Goal: Transaction & Acquisition: Obtain resource

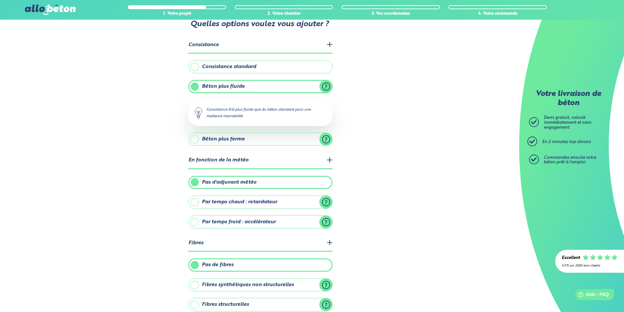
scroll to position [118, 0]
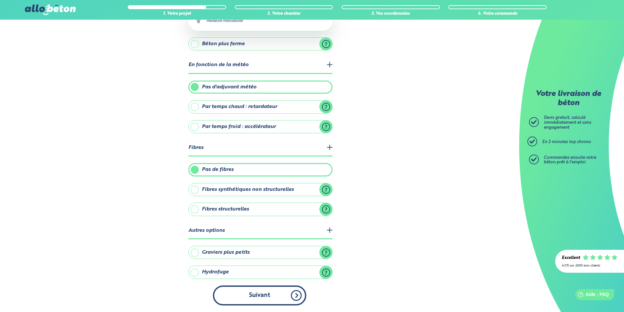
click at [238, 298] on button "Suivant" at bounding box center [259, 295] width 93 height 20
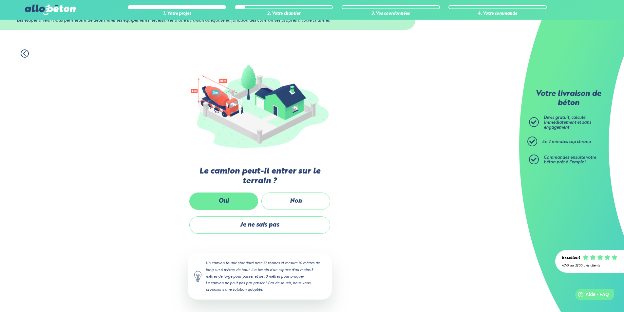
click at [242, 198] on label "Oui" at bounding box center [223, 200] width 69 height 17
click at [0, 0] on input "Oui" at bounding box center [0, 0] width 0 height 0
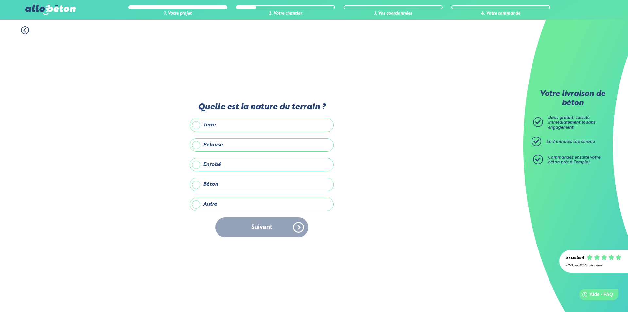
click at [222, 127] on label "Terre" at bounding box center [262, 124] width 144 height 13
click at [0, 0] on input "Terre" at bounding box center [0, 0] width 0 height 0
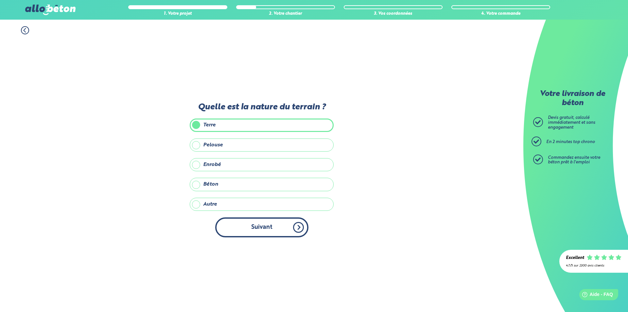
click at [258, 231] on button "Suivant" at bounding box center [261, 227] width 93 height 20
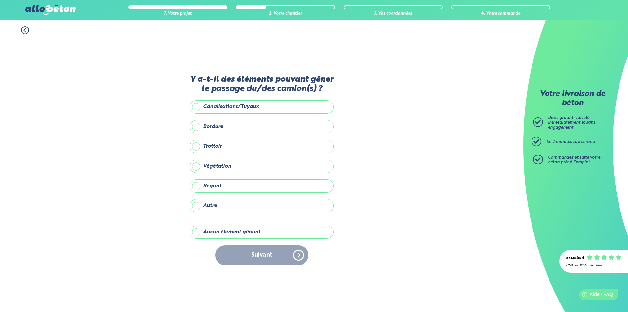
click at [227, 128] on label "Bordure" at bounding box center [262, 126] width 144 height 13
click at [0, 0] on input "Bordure" at bounding box center [0, 0] width 0 height 0
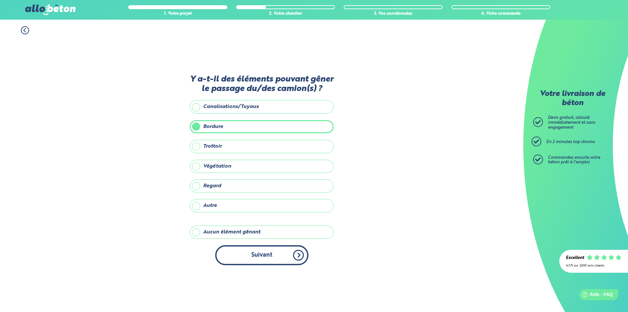
click at [262, 251] on button "Suivant" at bounding box center [261, 255] width 93 height 20
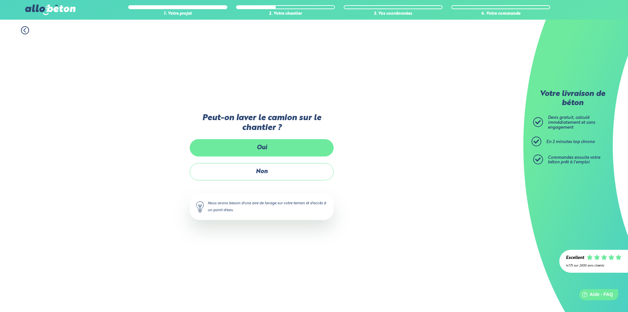
click at [279, 145] on label "Oui" at bounding box center [262, 147] width 144 height 17
click at [0, 0] on input "Oui" at bounding box center [0, 0] width 0 height 0
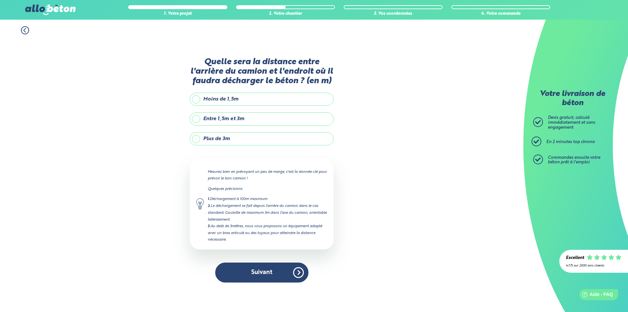
click at [234, 120] on label "Entre 1,5m et 3m" at bounding box center [262, 118] width 144 height 13
click at [0, 0] on input "Entre 1,5m et 3m" at bounding box center [0, 0] width 0 height 0
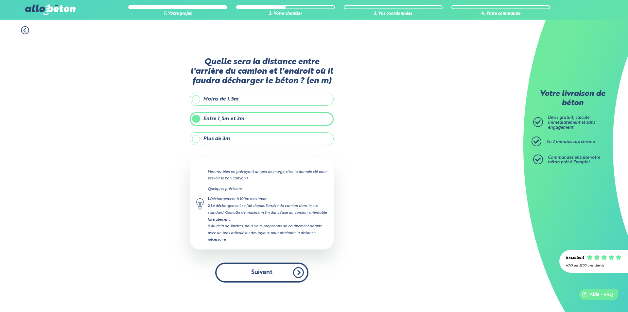
click at [271, 275] on button "Suivant" at bounding box center [261, 273] width 93 height 20
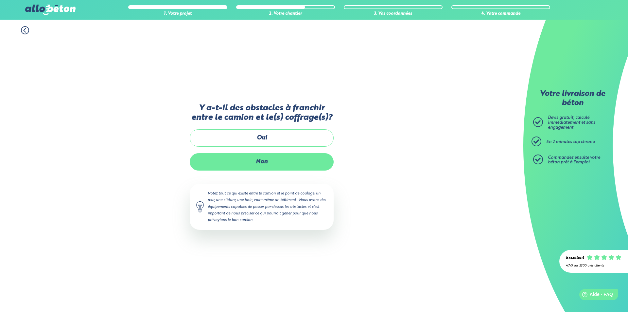
click at [264, 161] on label "Non" at bounding box center [262, 161] width 144 height 17
click at [0, 0] on input "Non" at bounding box center [0, 0] width 0 height 0
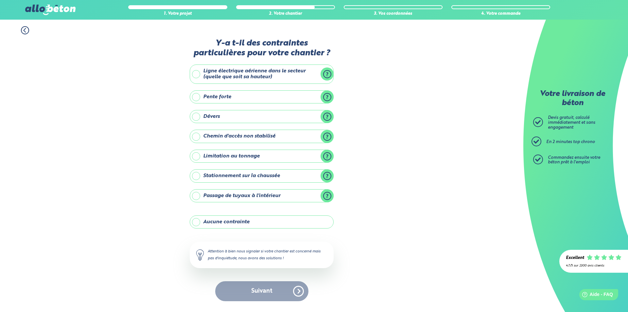
click at [265, 71] on label "Ligne électrique aérienne dans le secteur (quelle que soit sa hauteur)" at bounding box center [262, 73] width 144 height 19
click at [0, 0] on input "Ligne électrique aérienne dans le secteur (quelle que soit sa hauteur)" at bounding box center [0, 0] width 0 height 0
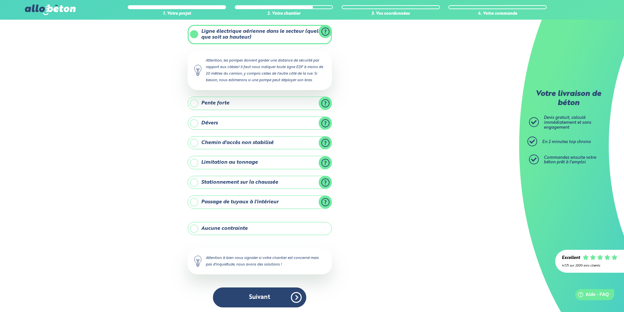
scroll to position [37, 0]
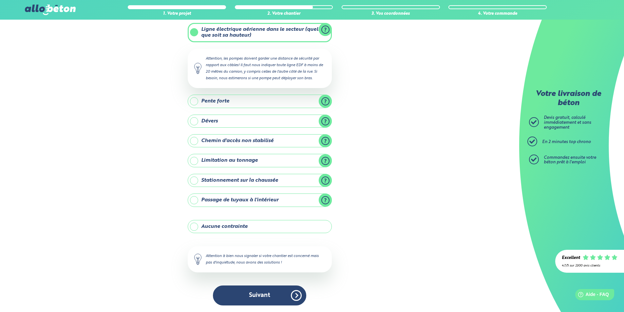
click at [270, 198] on label "Passage de tuyaux à l'intérieur" at bounding box center [260, 199] width 144 height 13
click at [0, 0] on input "Passage de tuyaux à l'intérieur" at bounding box center [0, 0] width 0 height 0
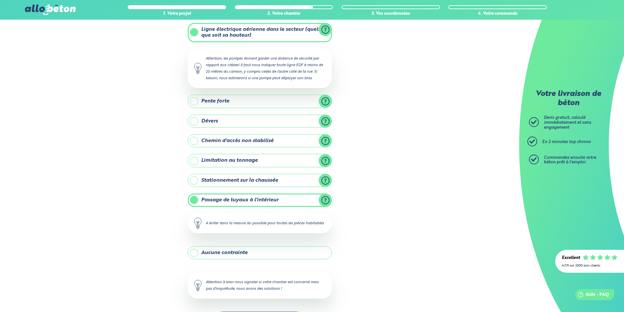
click at [270, 198] on label "Passage de tuyaux à l'intérieur" at bounding box center [260, 199] width 144 height 13
click at [0, 0] on input "Passage de tuyaux à l'intérieur" at bounding box center [0, 0] width 0 height 0
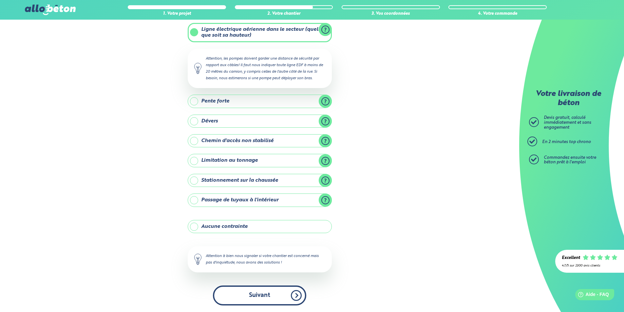
click at [264, 303] on button "Suivant" at bounding box center [259, 295] width 93 height 20
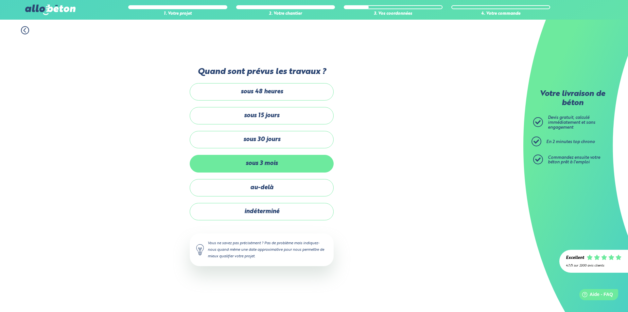
click at [298, 170] on label "sous 3 mois" at bounding box center [262, 163] width 144 height 17
click at [0, 0] on input "sous 3 mois" at bounding box center [0, 0] width 0 height 0
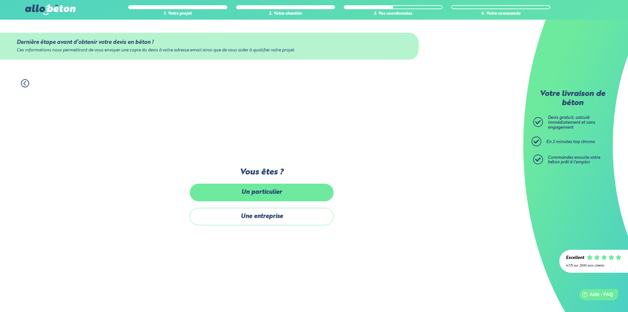
click at [298, 197] on label "Un particulier" at bounding box center [262, 192] width 144 height 17
click at [0, 0] on input "Un particulier" at bounding box center [0, 0] width 0 height 0
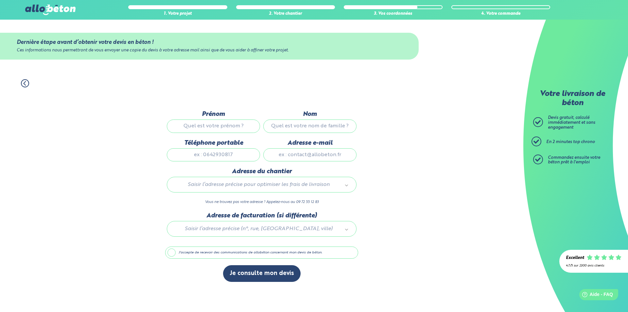
click at [230, 120] on input "Prénom" at bounding box center [213, 125] width 93 height 13
type input "Charlie"
click at [319, 127] on input "Nom" at bounding box center [309, 125] width 93 height 13
click at [220, 156] on input "Téléphone portable" at bounding box center [213, 154] width 93 height 13
type input "06 81 10 97 11"
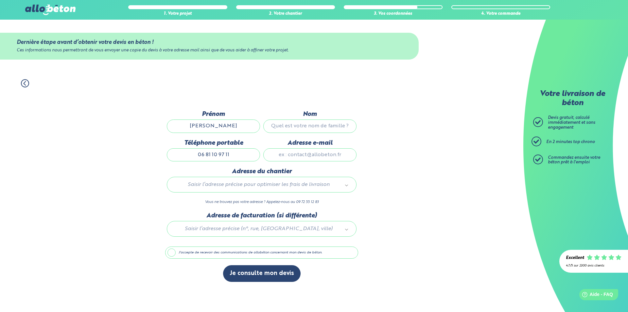
click at [323, 150] on input "Adresse e-mail" at bounding box center [309, 154] width 93 height 13
drag, startPoint x: 315, startPoint y: 158, endPoint x: 330, endPoint y: 160, distance: 14.5
click at [316, 158] on input "Adresse e-mail" at bounding box center [309, 154] width 93 height 13
type input "charlie.grimault@outlook.fr"
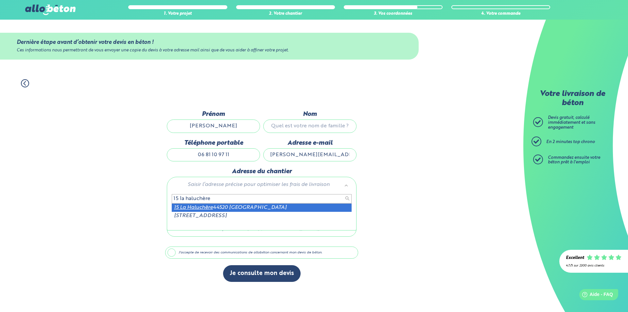
type input "15 la haluchère"
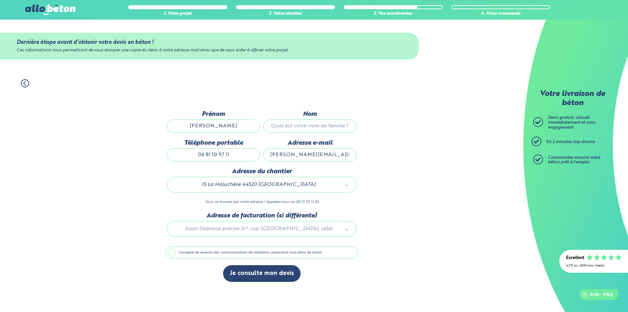
click at [176, 252] on label "J'accepte de recevoir des communications de allobéton concernant mon devis de b…" at bounding box center [261, 252] width 193 height 12
click at [0, 0] on input "J'accepte de recevoir des communications de allobéton concernant mon devis de b…" at bounding box center [0, 0] width 0 height 0
click at [209, 254] on label "J'accepte de recevoir des communications de allobéton concernant mon devis de b…" at bounding box center [261, 252] width 193 height 12
click at [0, 0] on input "J'accepte de recevoir des communications de allobéton concernant mon devis de b…" at bounding box center [0, 0] width 0 height 0
click at [266, 274] on button "Je consulte mon devis" at bounding box center [262, 273] width 78 height 17
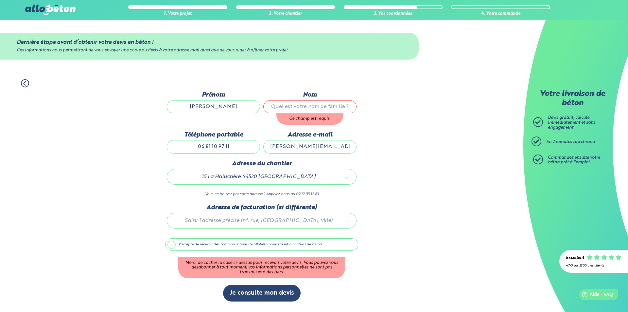
click at [325, 105] on input "Nom" at bounding box center [309, 106] width 93 height 13
type input "Grimault"
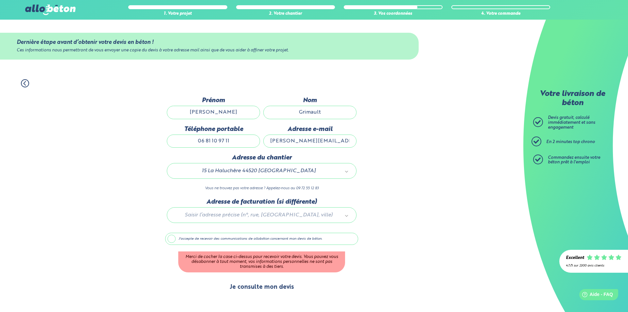
click at [265, 287] on button "Je consulte mon devis" at bounding box center [262, 287] width 78 height 17
click at [179, 229] on div "Dernière étape avant d’obtenir votre devis en béton ! Ces informations nous per…" at bounding box center [261, 199] width 193 height 205
click at [183, 236] on label "J'accepte de recevoir des communications de allobéton concernant mon devis de b…" at bounding box center [261, 239] width 193 height 12
click at [0, 0] on input "J'accepte de recevoir des communications de allobéton concernant mon devis de b…" at bounding box center [0, 0] width 0 height 0
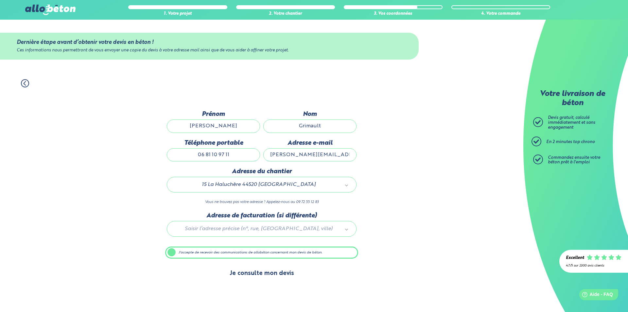
click at [280, 276] on button "Je consulte mon devis" at bounding box center [262, 273] width 78 height 17
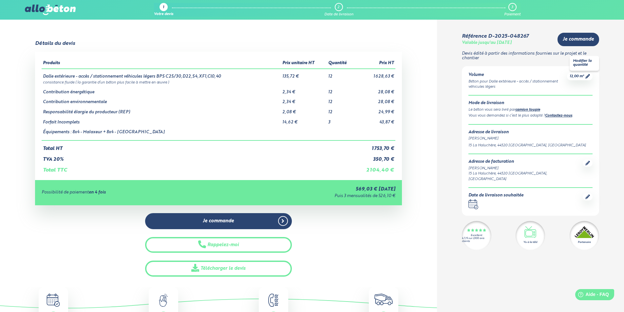
click at [586, 76] on icon at bounding box center [587, 76] width 5 height 5
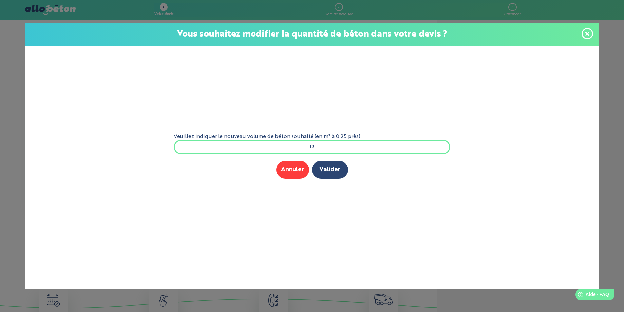
click at [337, 150] on input "12" at bounding box center [311, 147] width 277 height 14
type input "10"
click at [333, 167] on button "Valider" at bounding box center [330, 170] width 36 height 18
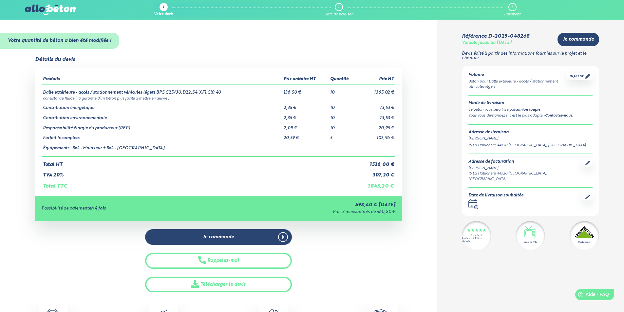
drag, startPoint x: 586, startPoint y: 77, endPoint x: 581, endPoint y: 82, distance: 7.0
click at [586, 77] on icon at bounding box center [587, 76] width 5 height 5
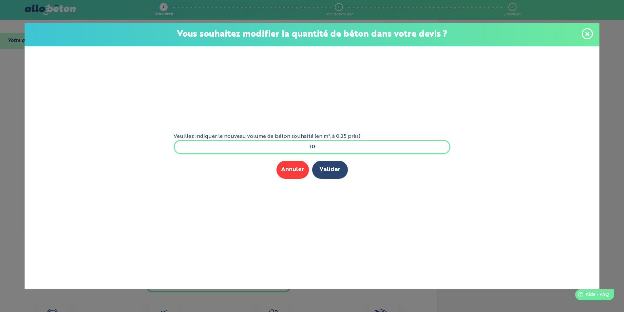
drag, startPoint x: 345, startPoint y: 148, endPoint x: 285, endPoint y: 148, distance: 59.9
click at [285, 146] on input "10" at bounding box center [311, 147] width 277 height 14
type input "7"
click at [326, 168] on button "Valider" at bounding box center [330, 170] width 36 height 18
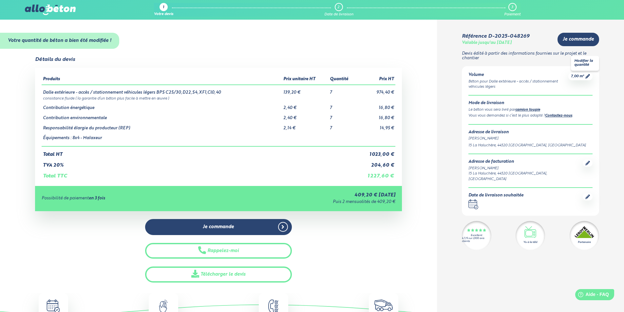
click at [588, 78] on icon at bounding box center [587, 76] width 5 height 5
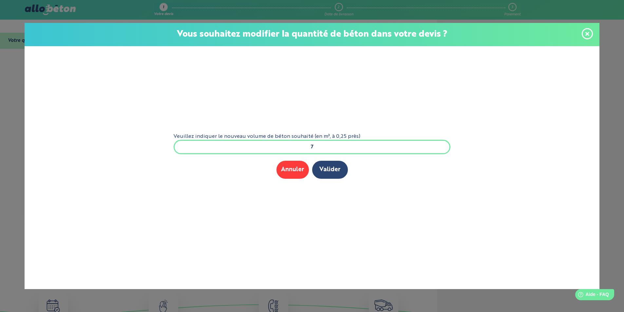
drag, startPoint x: 323, startPoint y: 146, endPoint x: 272, endPoint y: 147, distance: 50.7
click at [272, 147] on input "7" at bounding box center [311, 147] width 277 height 14
type input "8"
click at [331, 168] on button "Valider" at bounding box center [330, 170] width 36 height 18
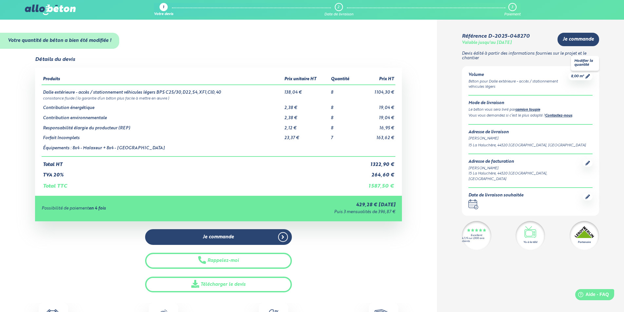
click at [587, 74] on icon at bounding box center [587, 76] width 5 height 5
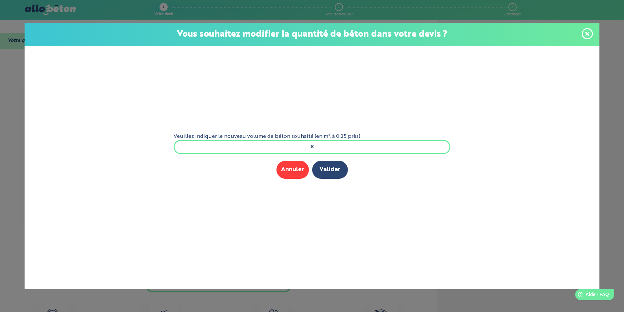
drag, startPoint x: 307, startPoint y: 143, endPoint x: 282, endPoint y: 141, distance: 24.3
click at [283, 141] on input "8" at bounding box center [311, 147] width 277 height 14
type input "25"
click at [335, 171] on button "Valider" at bounding box center [330, 170] width 36 height 18
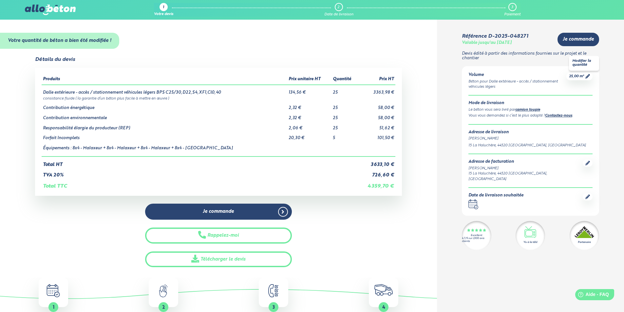
click at [589, 76] on div "25,00 m³" at bounding box center [579, 77] width 26 height 8
click at [586, 80] on div "25,00 m³" at bounding box center [579, 77] width 26 height 8
click at [586, 76] on icon at bounding box center [587, 76] width 5 height 5
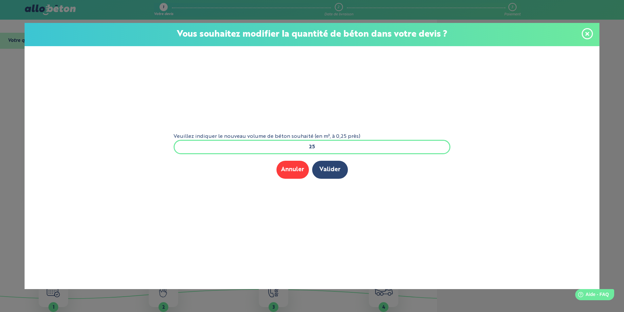
drag, startPoint x: 299, startPoint y: 150, endPoint x: 276, endPoint y: 150, distance: 22.9
click at [276, 150] on input "25" at bounding box center [311, 147] width 277 height 14
type input "9"
click at [332, 171] on button "Valider" at bounding box center [330, 170] width 36 height 18
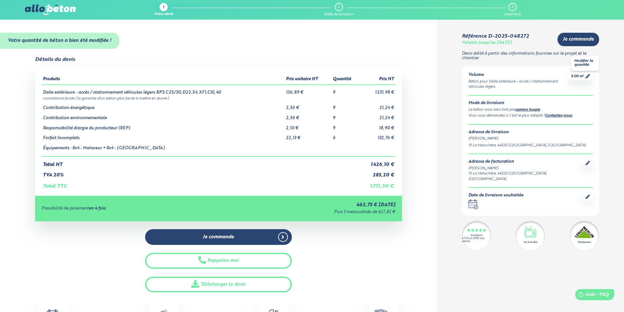
click at [587, 74] on icon at bounding box center [587, 76] width 5 height 5
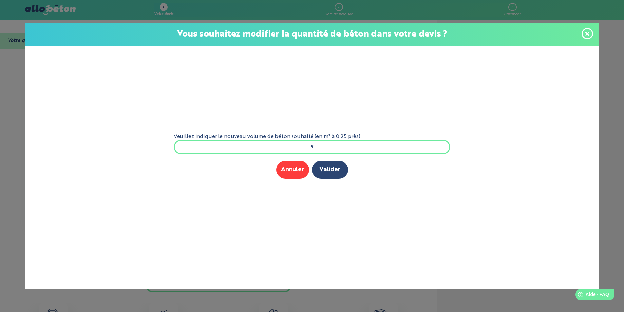
drag, startPoint x: 327, startPoint y: 152, endPoint x: 282, endPoint y: 149, distance: 44.9
click at [282, 149] on input "9" at bounding box center [311, 147] width 277 height 14
type input "8"
click at [327, 166] on button "Valider" at bounding box center [330, 170] width 36 height 18
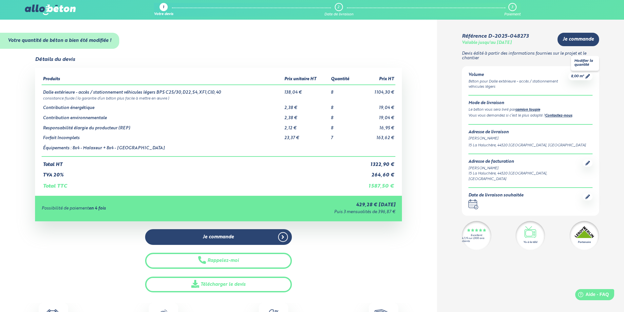
click at [588, 75] on icon at bounding box center [587, 76] width 5 height 5
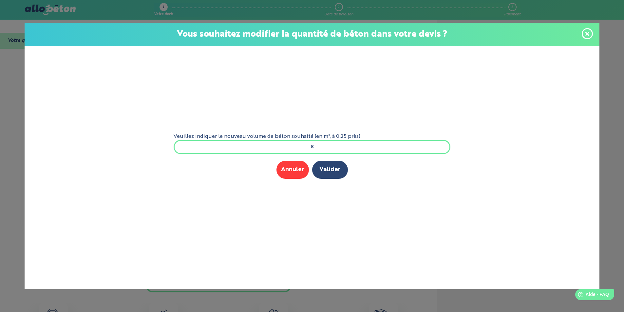
drag, startPoint x: 310, startPoint y: 144, endPoint x: 264, endPoint y: 138, distance: 45.9
click at [264, 138] on form "Veuillez indiquer le nouveau volume de béton souhaité (en m³, à 0,25 près) 8 Me…" at bounding box center [311, 157] width 287 height 223
type input "7"
click at [326, 172] on button "Valider" at bounding box center [330, 170] width 36 height 18
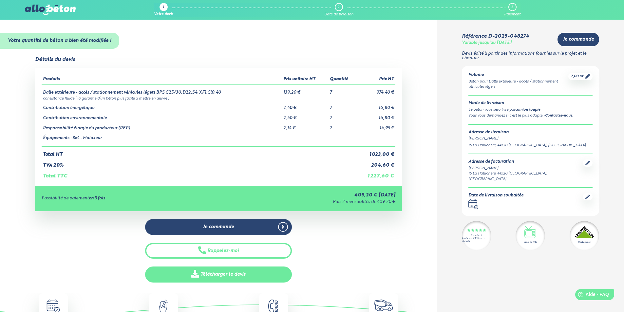
click at [271, 275] on link "Télécharger le devis" at bounding box center [218, 274] width 147 height 16
